Goal: Task Accomplishment & Management: Manage account settings

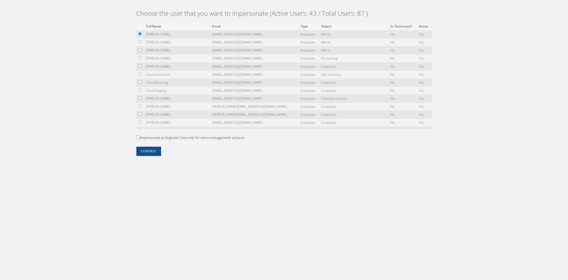
click at [149, 135] on label "Impersonate as Engineer (Use only for extra management actions)" at bounding box center [190, 137] width 108 height 5
click at [140, 135] on input "Impersonate as Engineer (Use only for extra management actions)" at bounding box center [137, 136] width 3 height 3
checkbox input "true"
click at [150, 148] on button "Continue" at bounding box center [148, 151] width 25 height 9
